Goal: Task Accomplishment & Management: Manage account settings

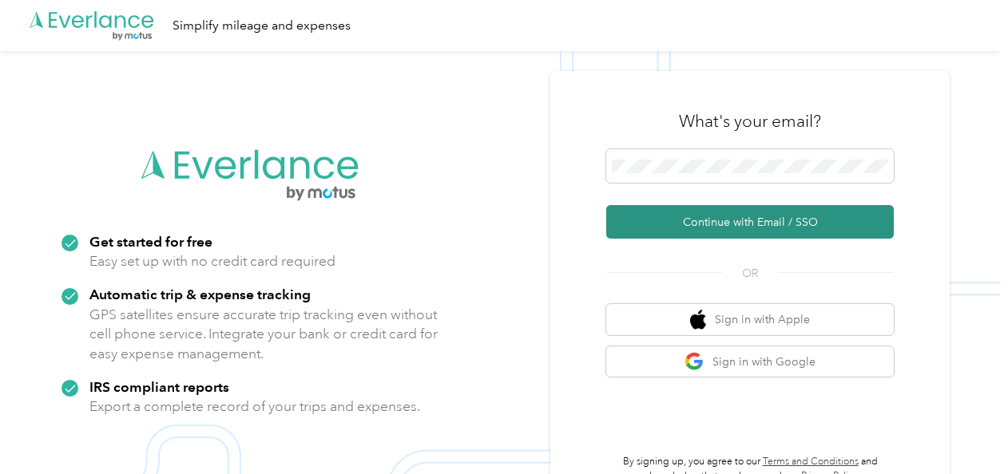
click at [723, 221] on button "Continue with Email / SSO" at bounding box center [750, 222] width 288 height 34
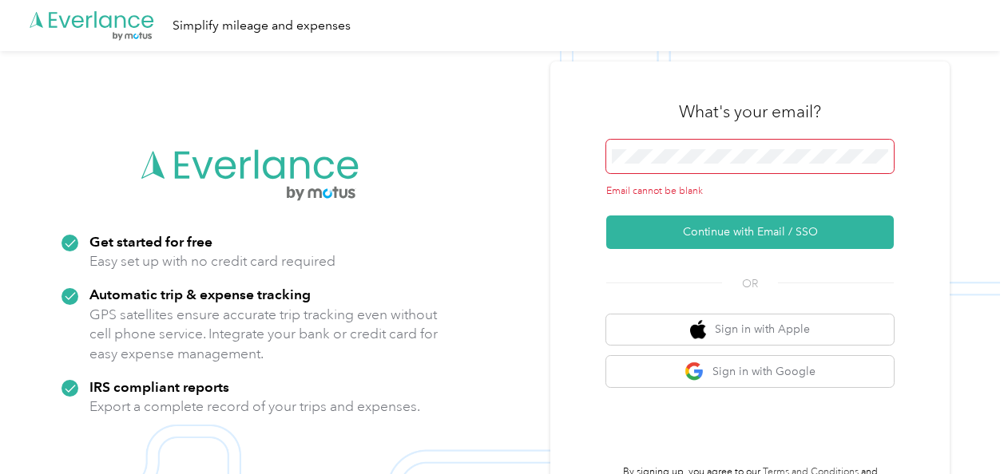
click at [649, 141] on span at bounding box center [750, 157] width 288 height 34
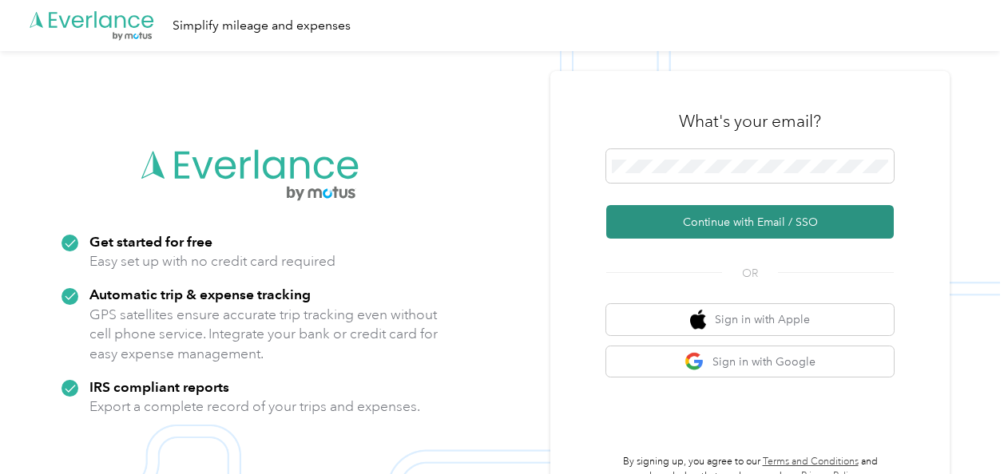
click at [700, 212] on button "Continue with Email / SSO" at bounding box center [750, 222] width 288 height 34
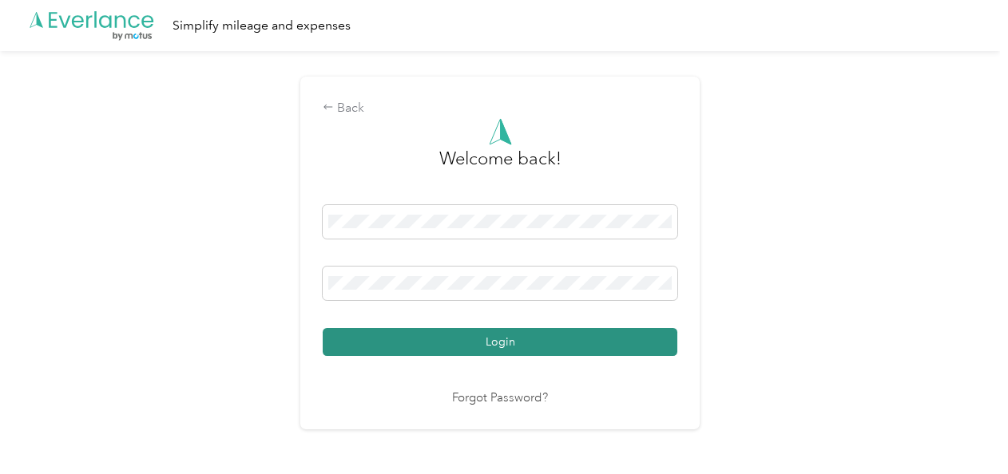
click at [514, 331] on button "Login" at bounding box center [500, 342] width 355 height 28
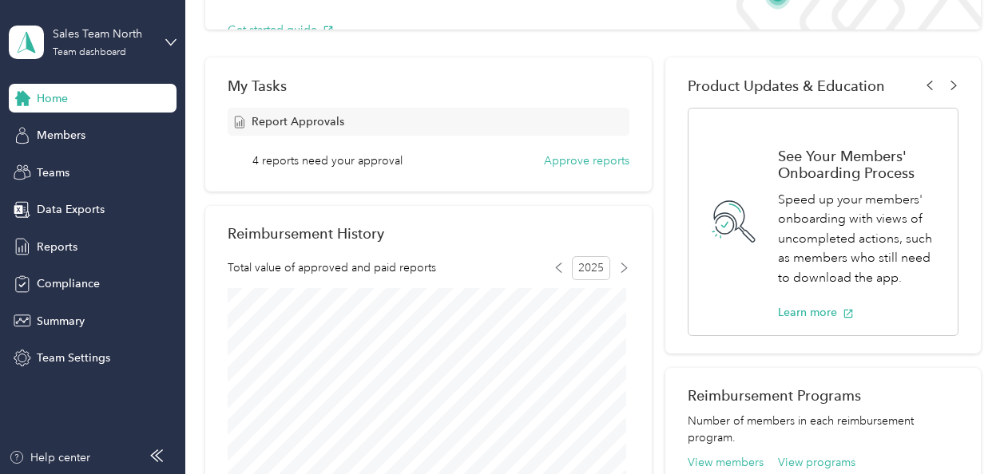
scroll to position [192, 0]
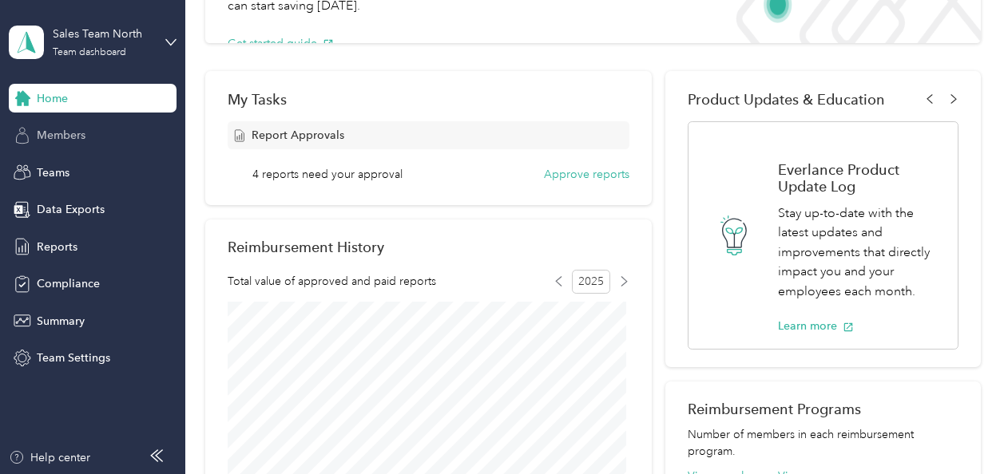
click at [77, 136] on span "Members" at bounding box center [61, 135] width 49 height 17
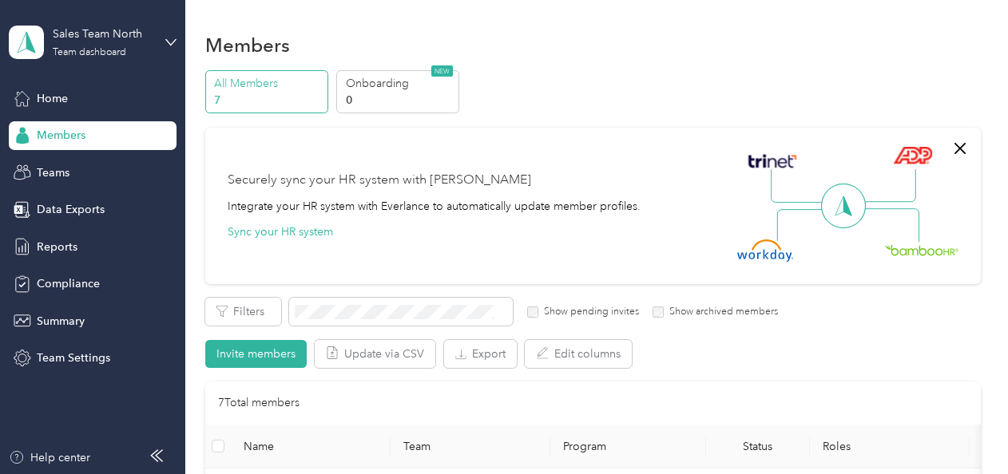
click at [195, 157] on div "Members All Members 7 Onboarding 0 NEW Securely sync your HR system with Everla…" at bounding box center [592, 464] width 815 height 928
click at [63, 104] on span "Home" at bounding box center [52, 98] width 31 height 17
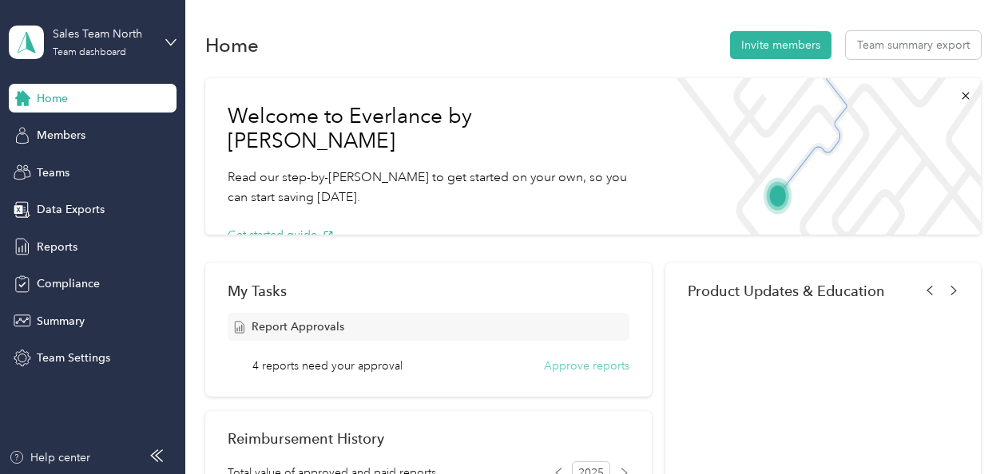
click at [554, 367] on button "Approve reports" at bounding box center [586, 366] width 85 height 17
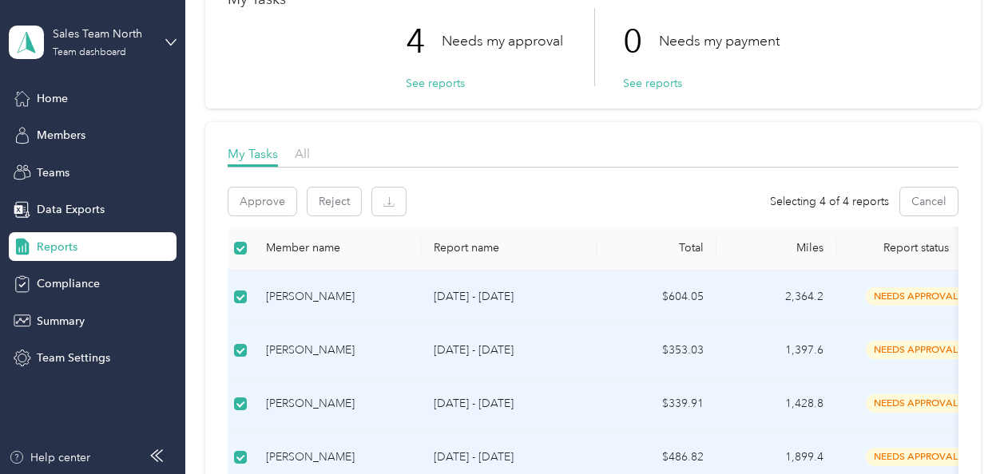
scroll to position [113, 0]
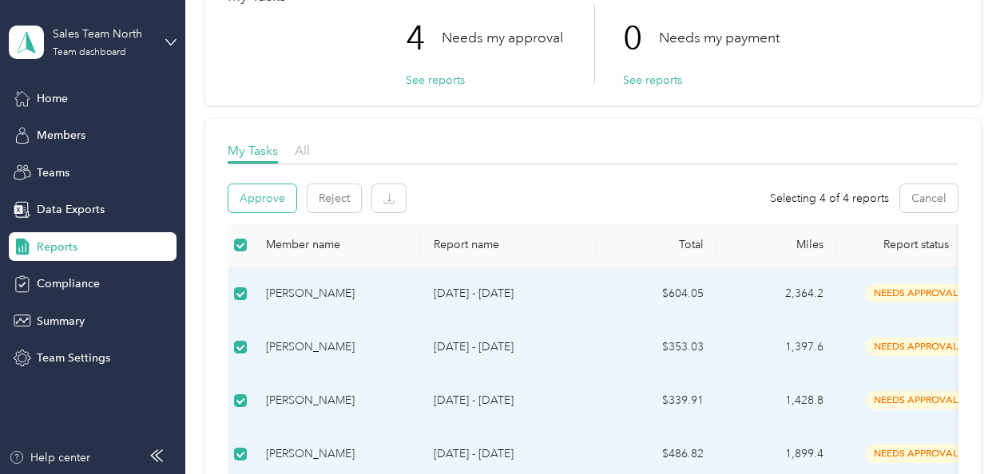
click at [257, 196] on button "Approve" at bounding box center [262, 199] width 68 height 28
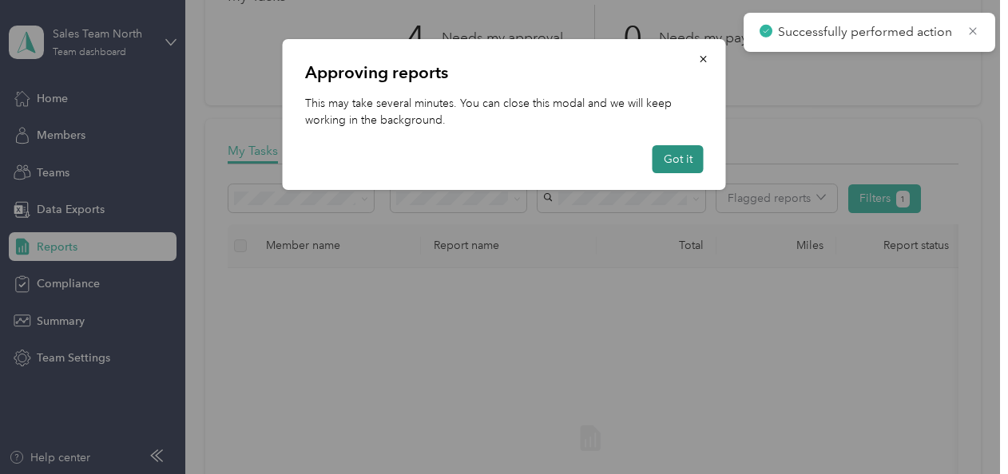
click at [675, 158] on button "Got it" at bounding box center [678, 159] width 51 height 28
